Goal: Book appointment/travel/reservation

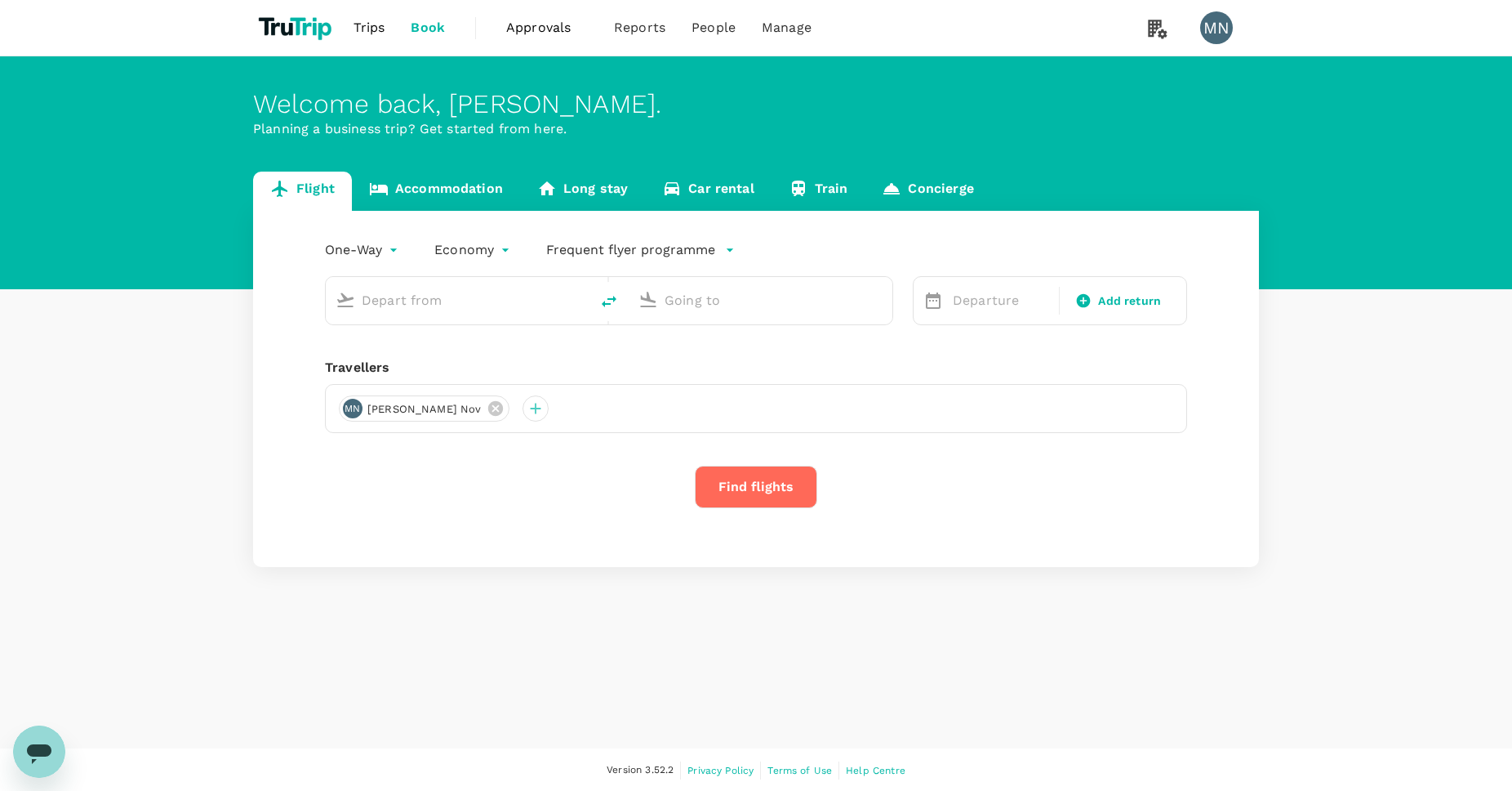
click at [431, 174] on link "Accommodation" at bounding box center [435, 191] width 168 height 39
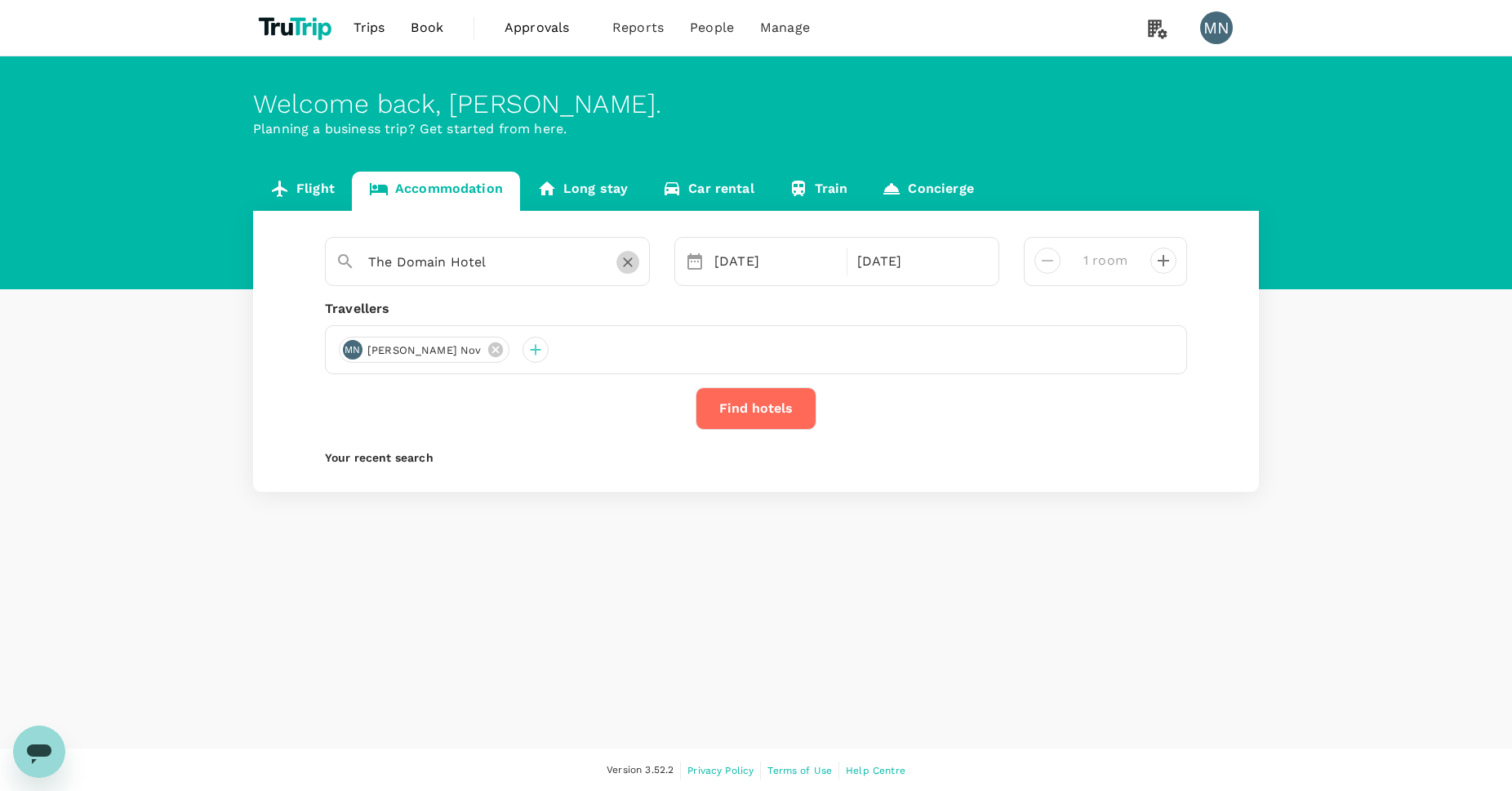
click at [629, 252] on button "Clear" at bounding box center [627, 262] width 23 height 23
paste input "Doubletree By [PERSON_NAME] [PERSON_NAME] 1 Star 2 Stars 3 Stars 4 Stars 5 Stars"
click at [589, 295] on span "Marina" at bounding box center [582, 296] width 45 height 15
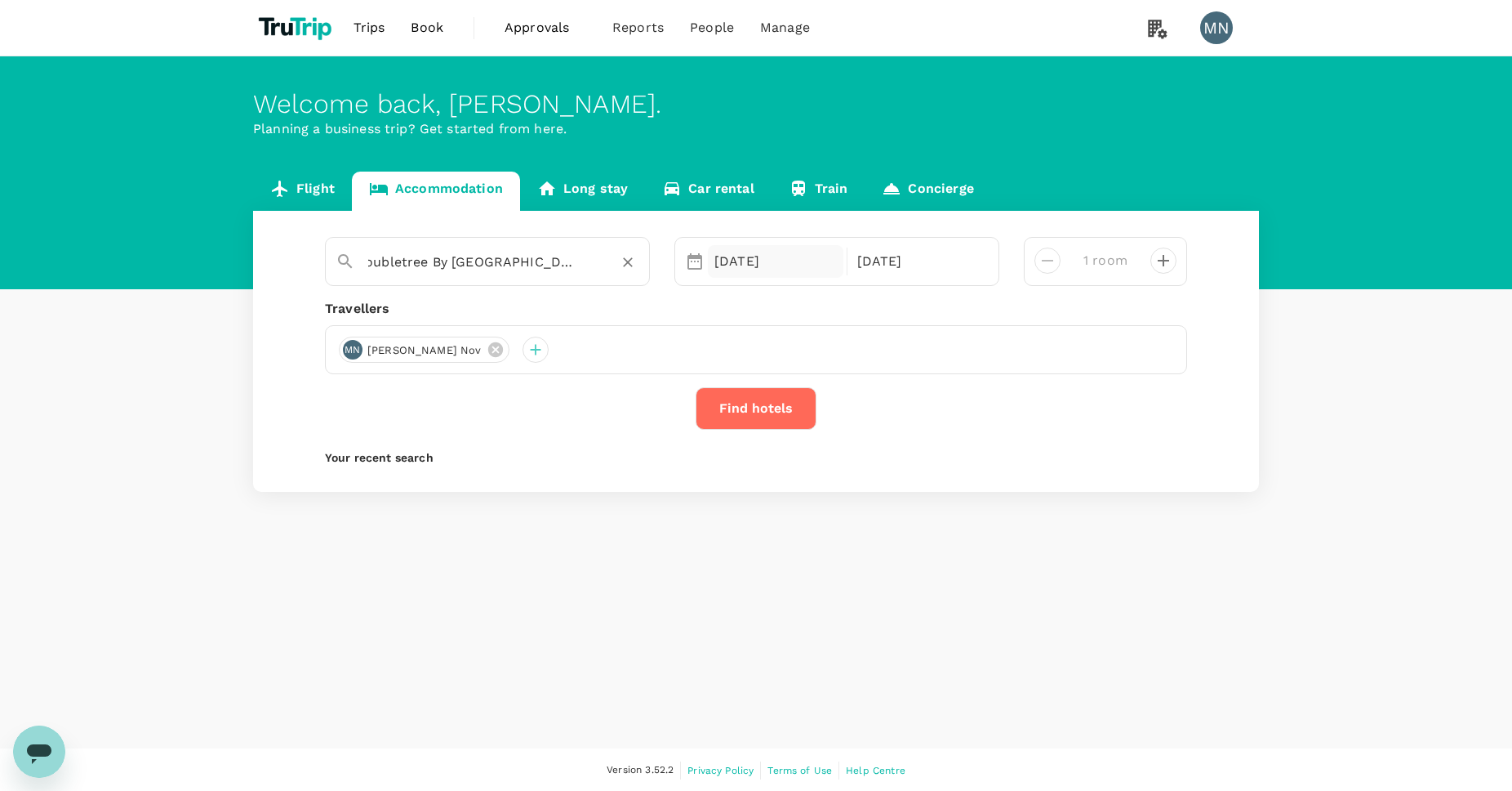
type input "Doubletree By [GEOGRAPHIC_DATA]"
click at [767, 266] on div "[DATE]" at bounding box center [775, 261] width 136 height 33
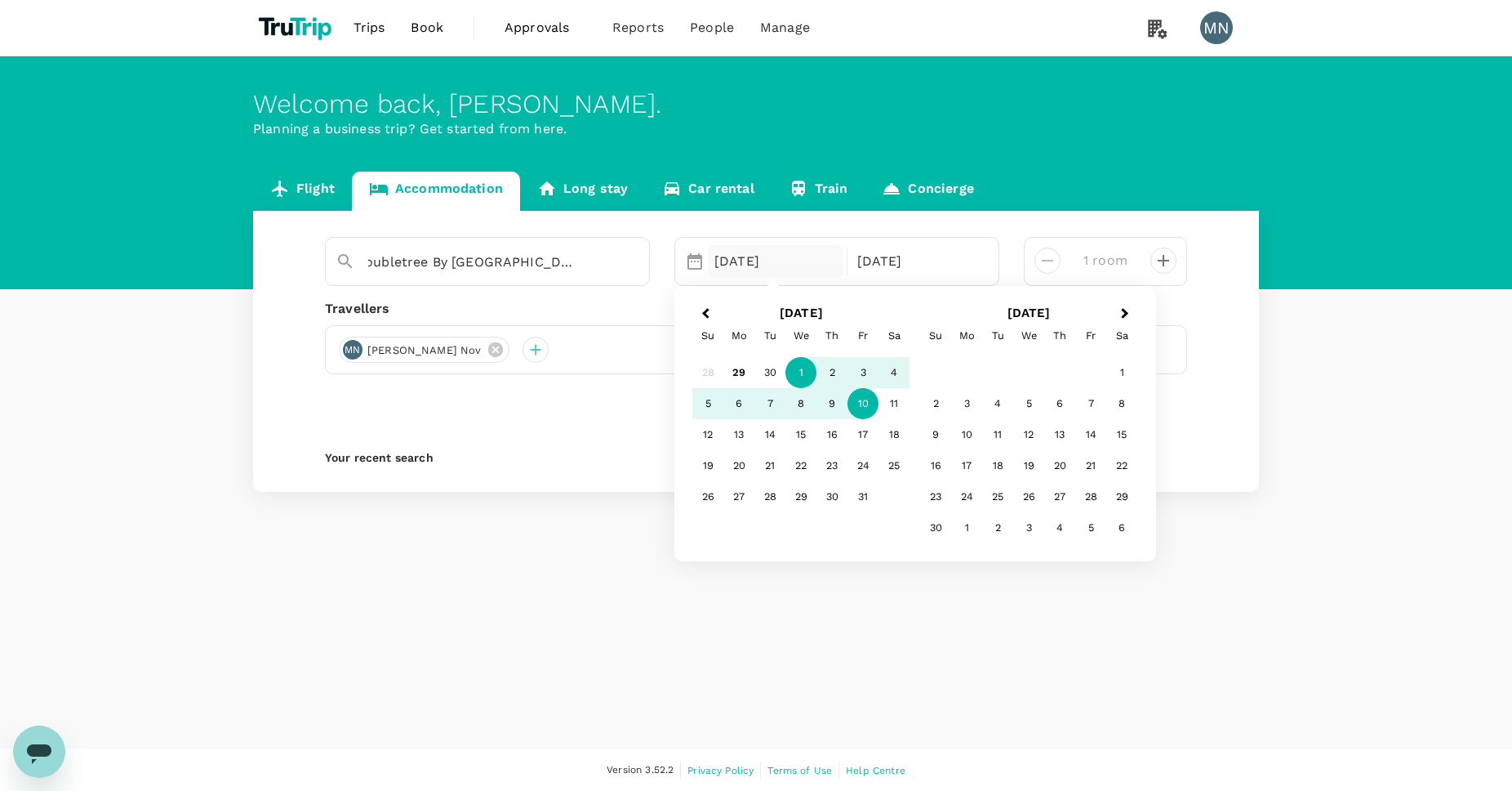
scroll to position [0, 0]
click at [824, 429] on div "16" at bounding box center [831, 434] width 31 height 31
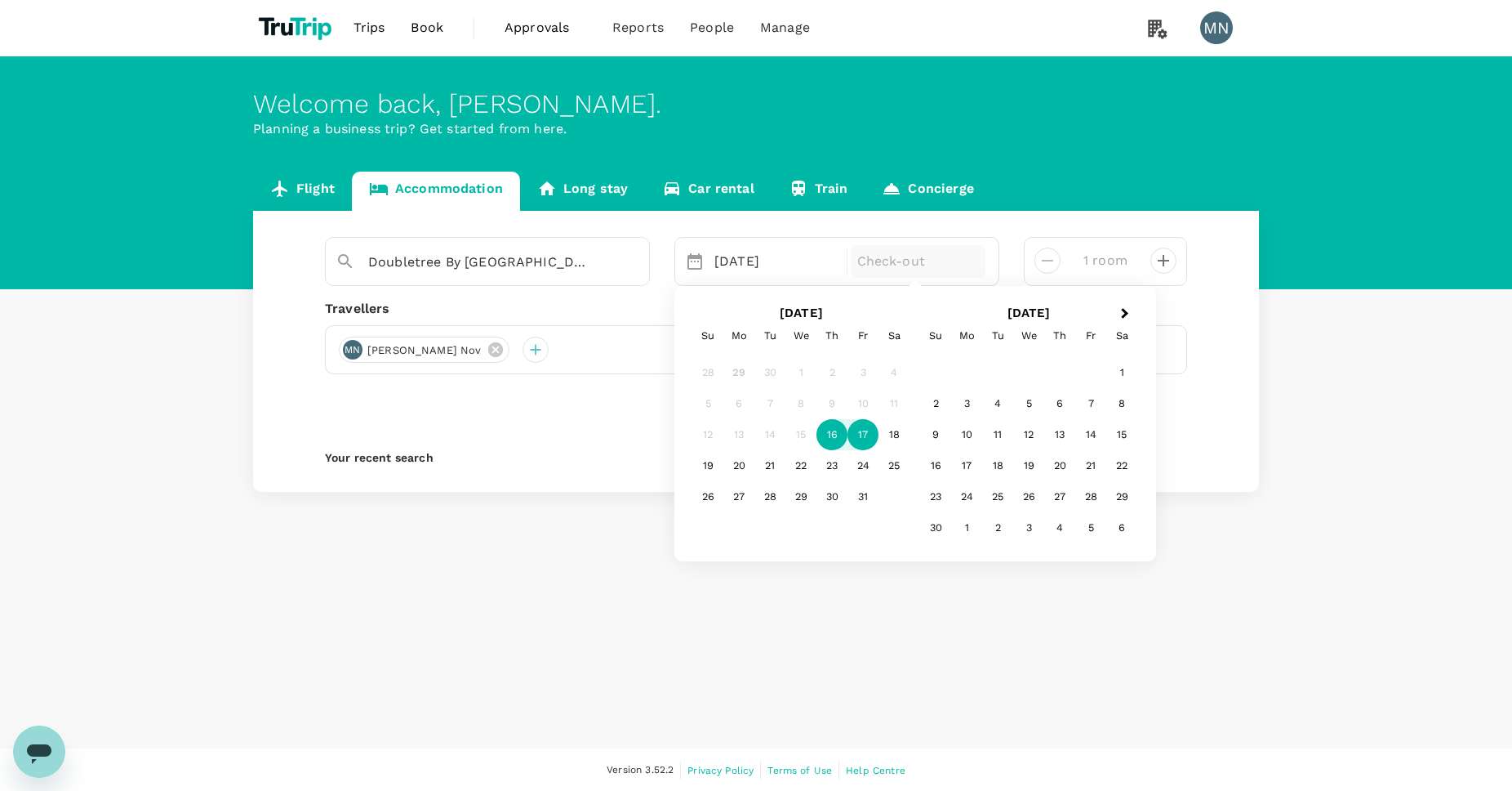
click at [855, 431] on div "17" at bounding box center [862, 434] width 31 height 31
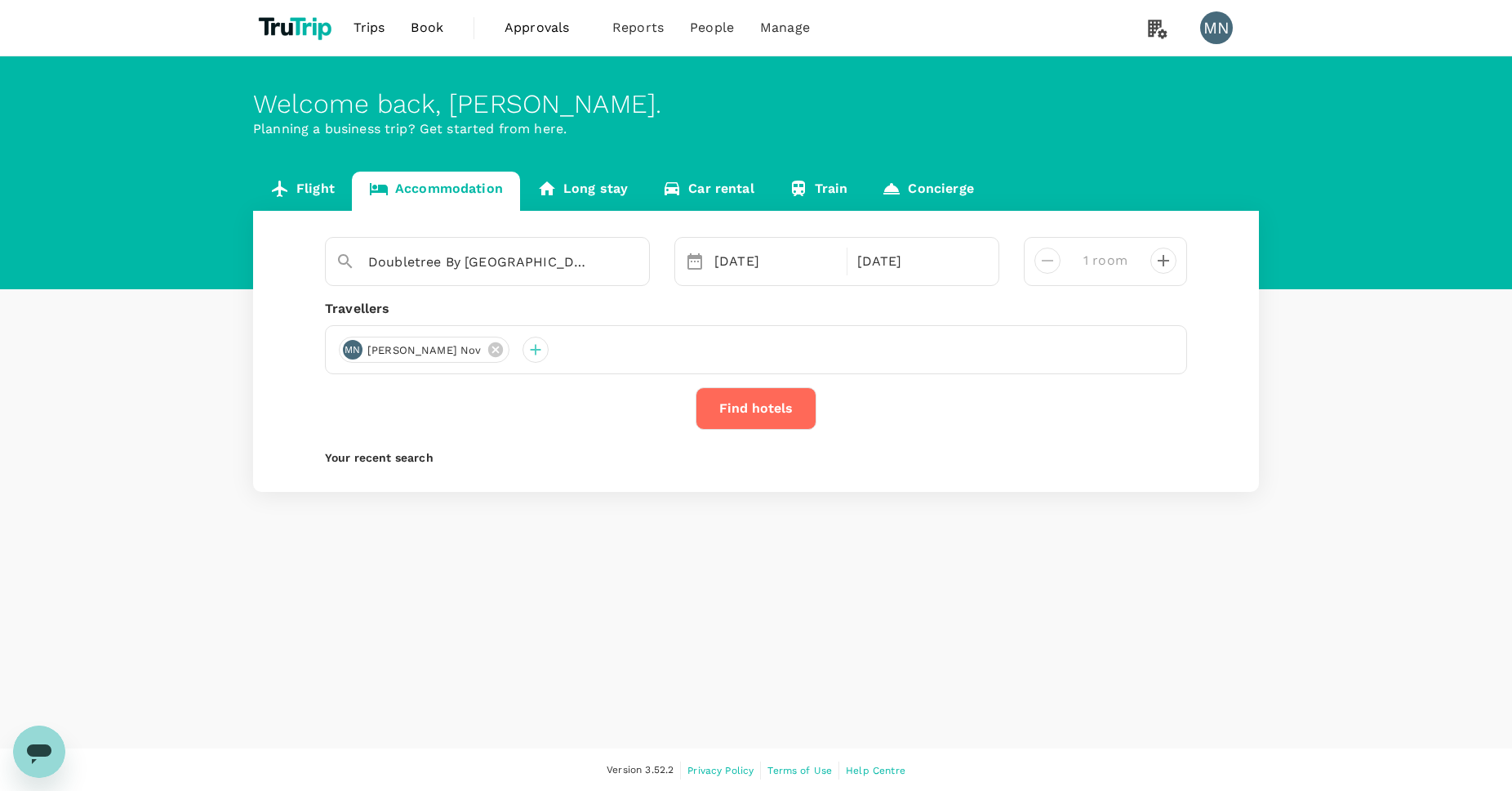
click at [760, 409] on button "Find hotels" at bounding box center [755, 409] width 121 height 42
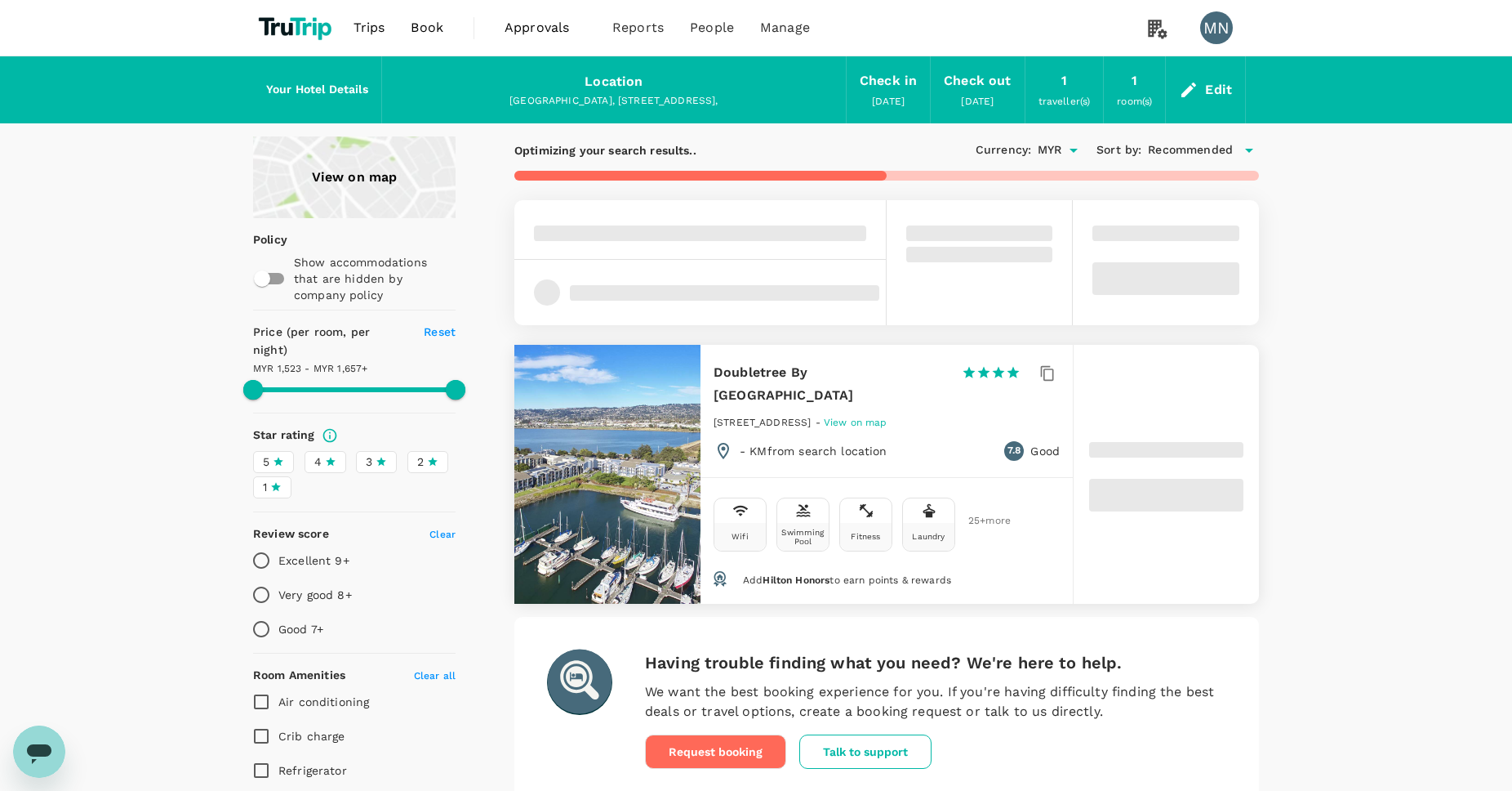
type input "1657.24"
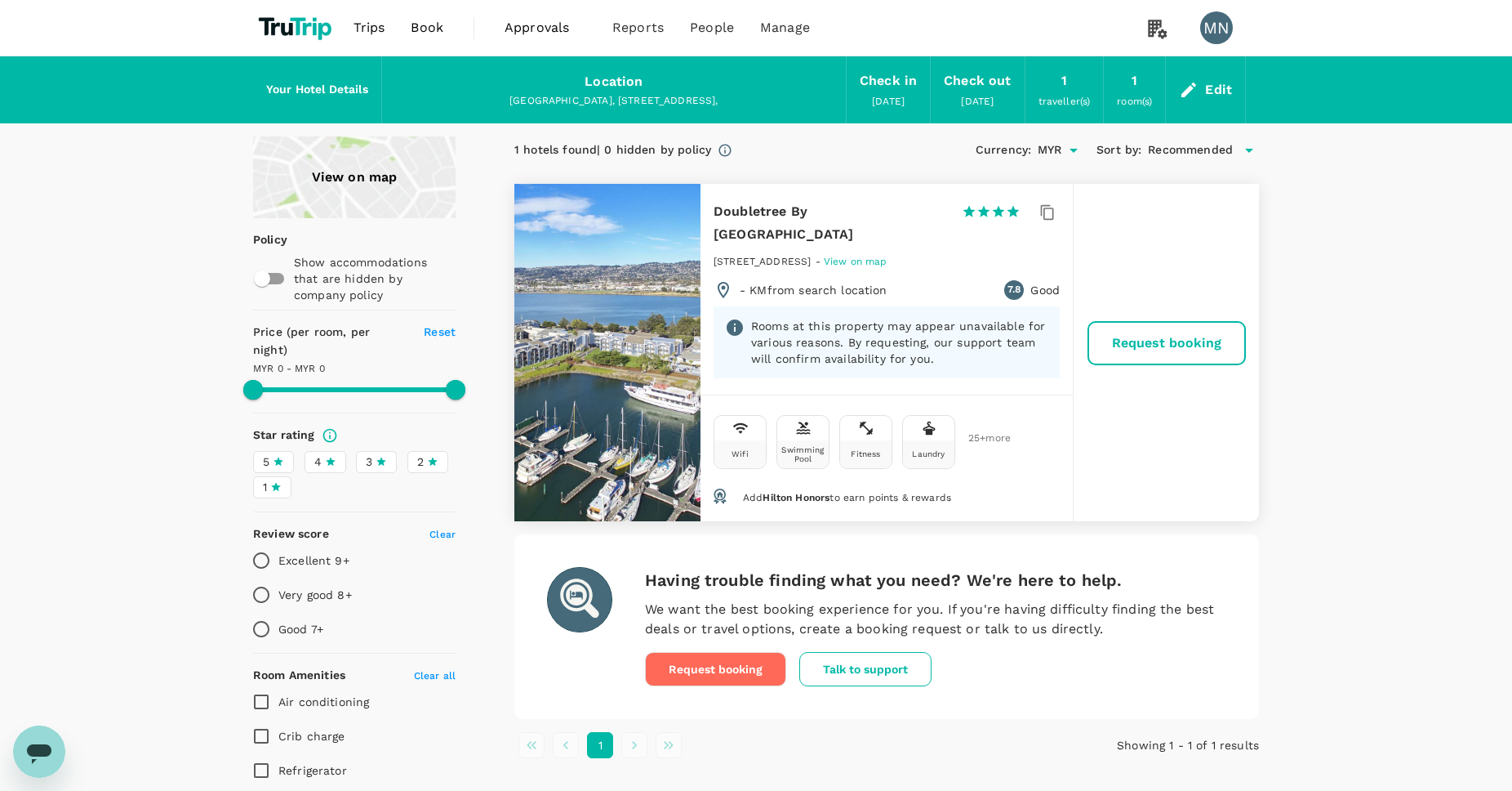
click at [1207, 89] on div "Edit" at bounding box center [1218, 89] width 27 height 23
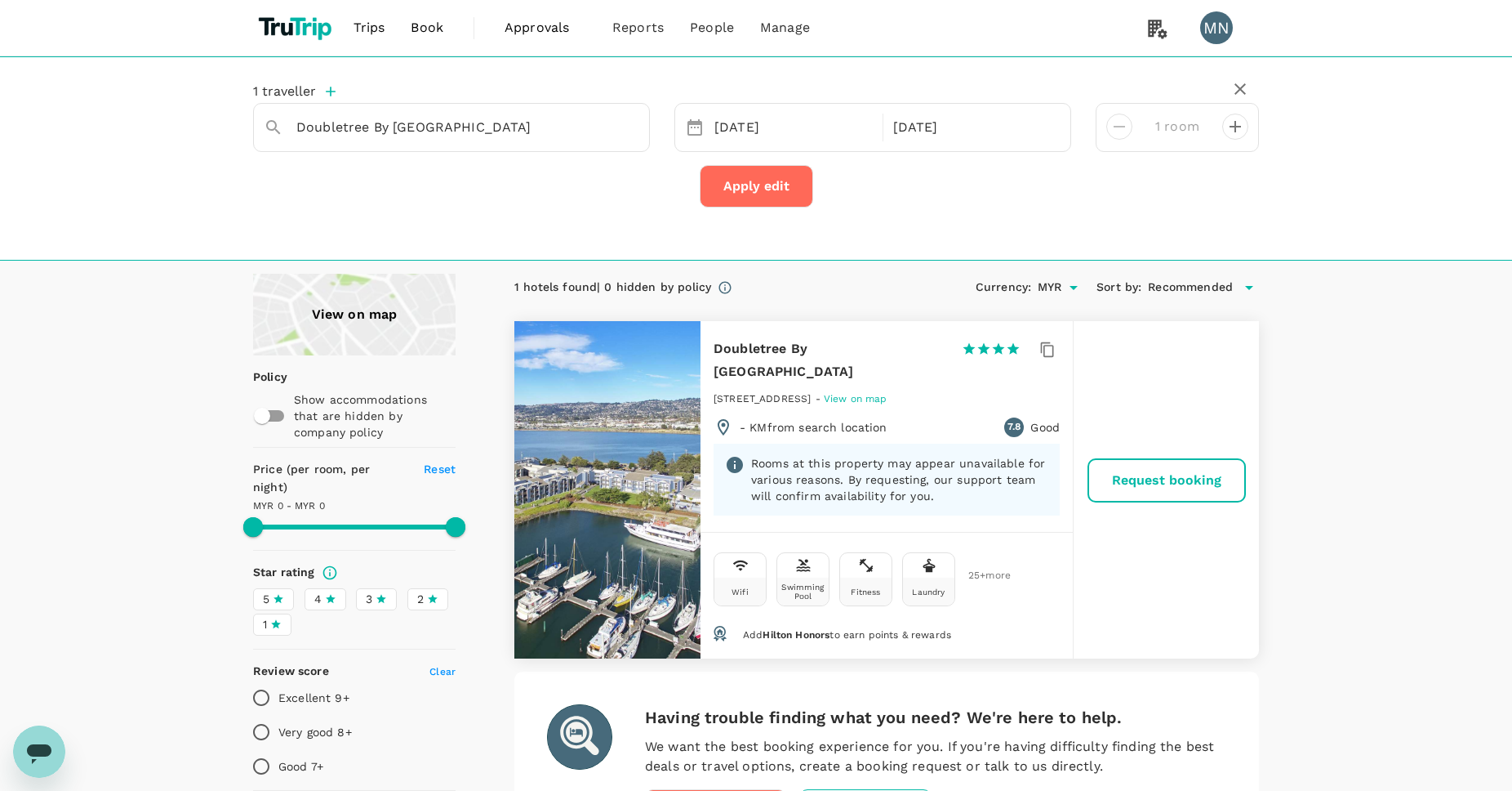
click at [751, 175] on button "Apply edit" at bounding box center [756, 186] width 113 height 42
click at [1239, 88] on icon "button" at bounding box center [1240, 89] width 12 height 12
